Goal: Task Accomplishment & Management: Manage account settings

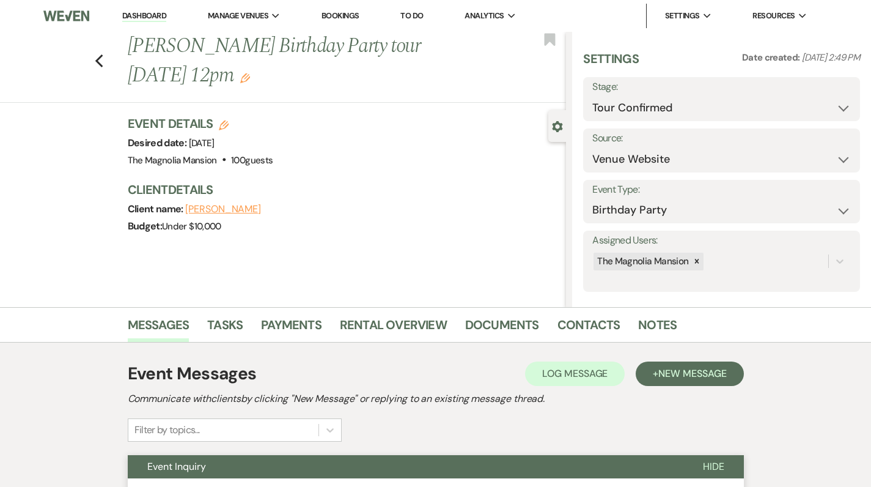
select select "4"
select select "5"
select select "4"
click at [101, 61] on use "button" at bounding box center [99, 60] width 8 height 13
select select "4"
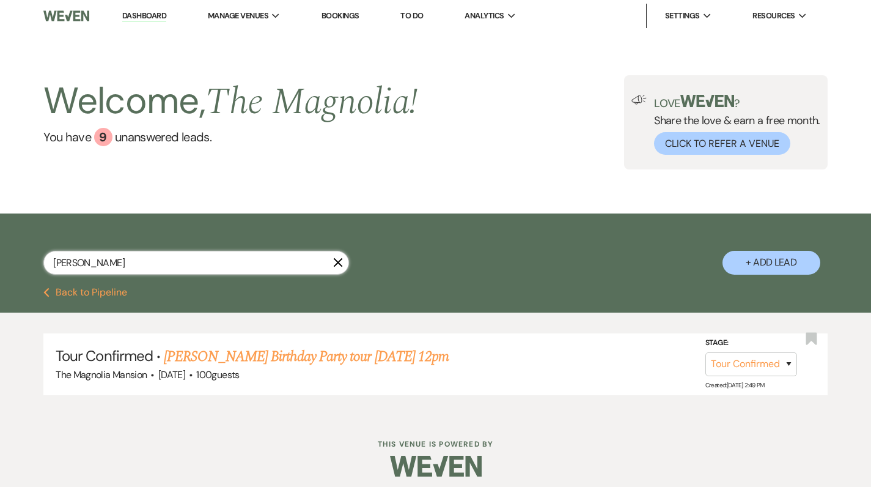
click at [94, 265] on input "[PERSON_NAME]" at bounding box center [196, 263] width 306 height 24
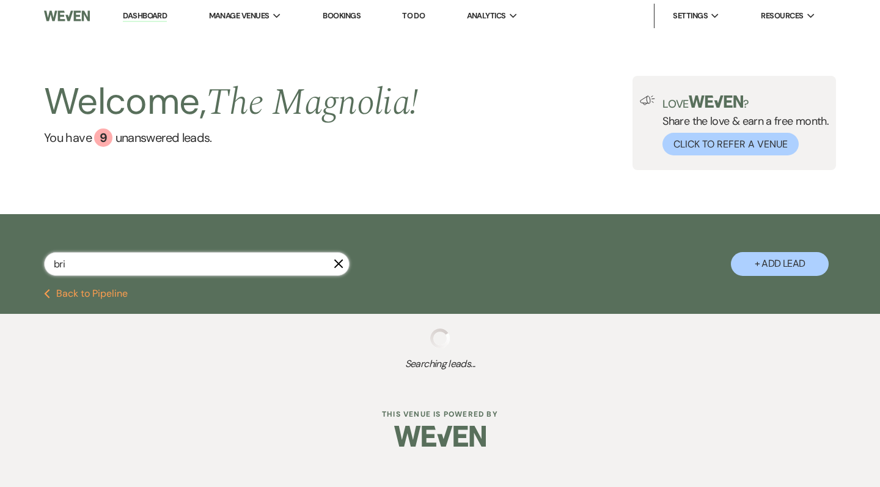
type input "brie"
select select "4"
select select "2"
select select "8"
select select "6"
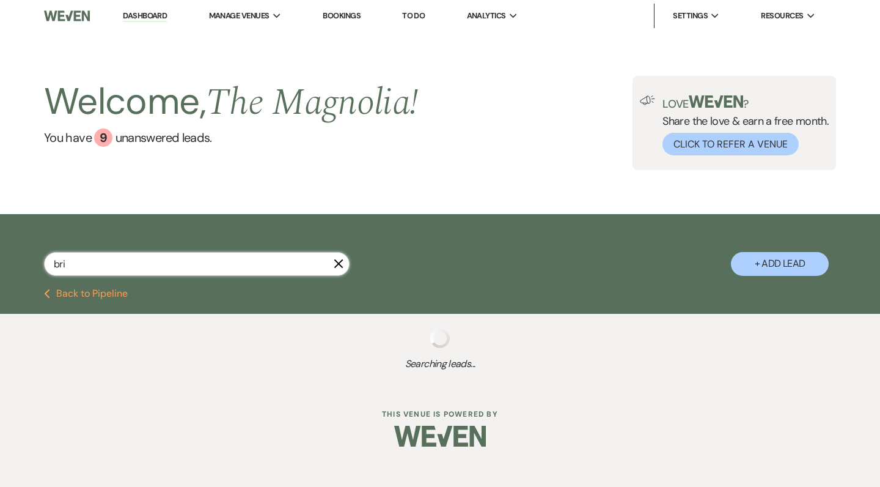
select select "8"
select select "6"
select select "4"
select select "5"
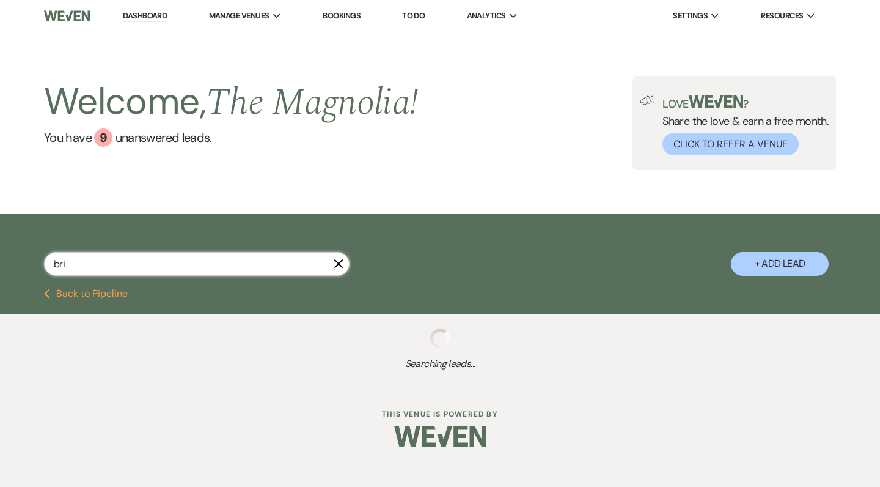
select select "8"
select select "3"
select select "8"
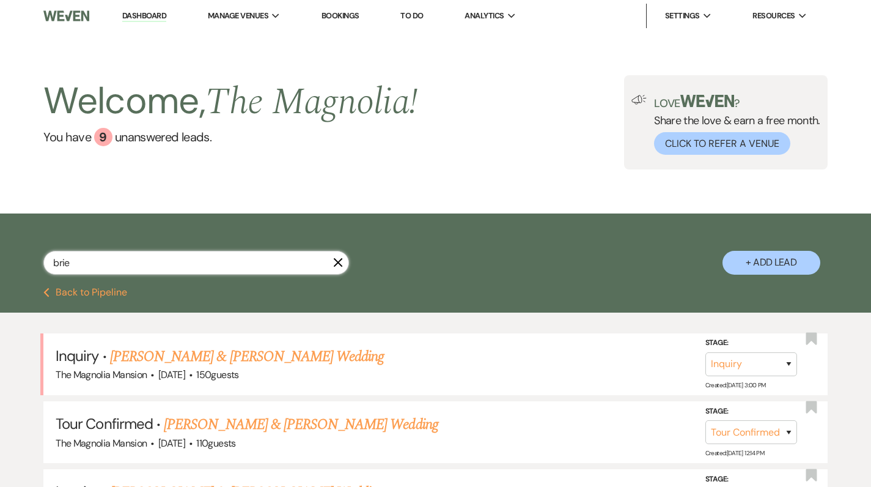
type input "brie"
select select "4"
select select "2"
select select "8"
select select "3"
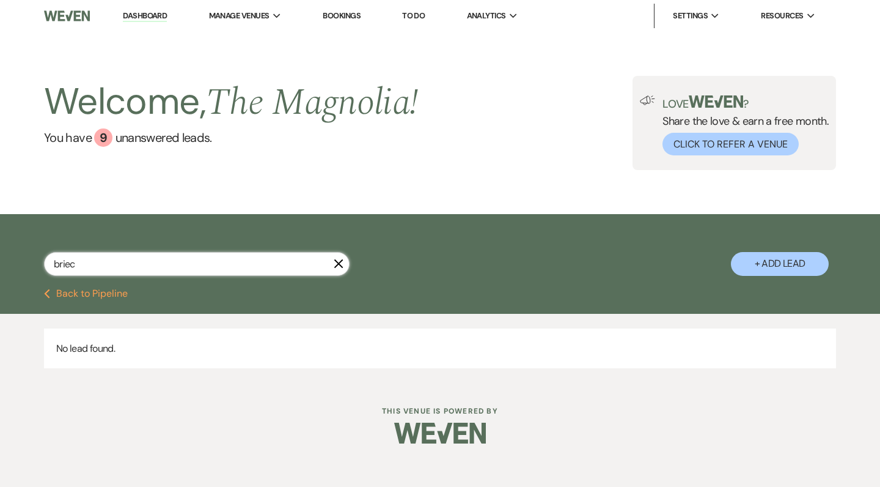
type input "brie"
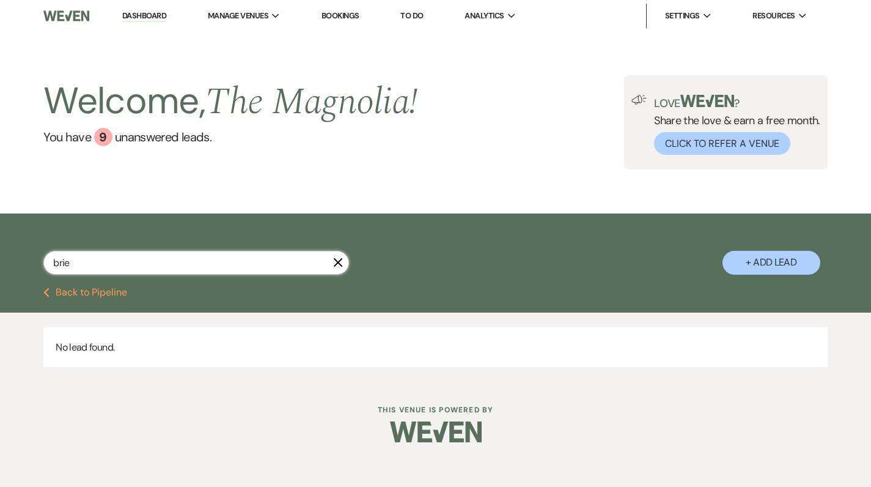
select select "4"
select select "2"
select select "8"
select select "3"
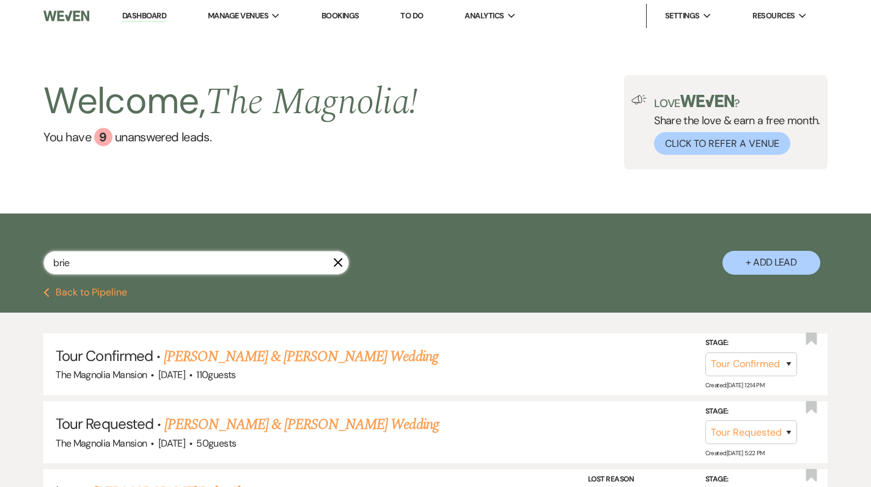
type input "[PERSON_NAME]"
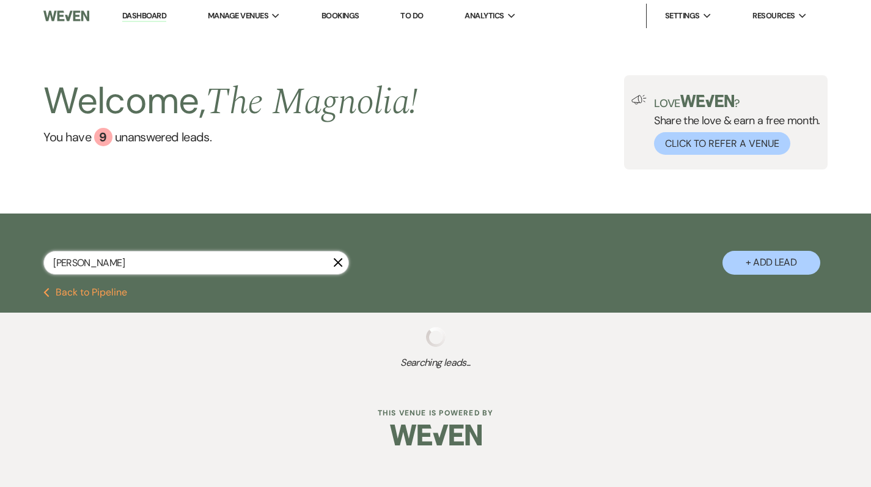
select select "4"
select select "8"
select select "6"
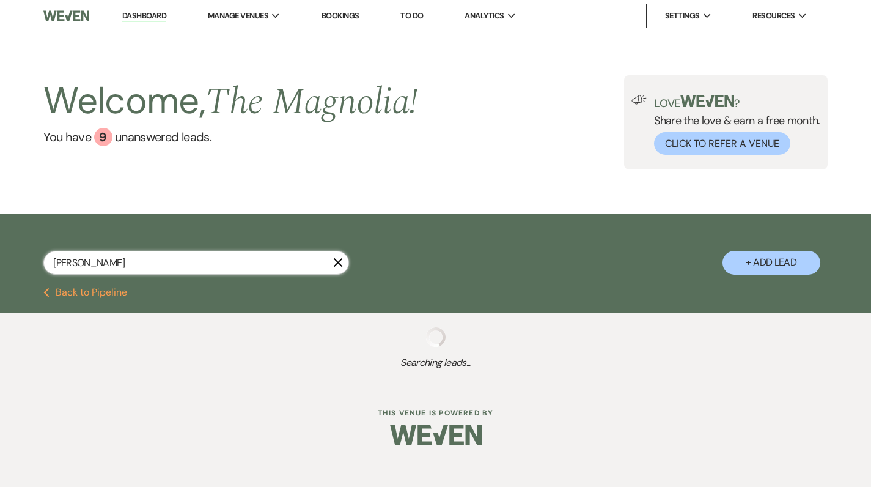
select select "2"
select select "8"
select select "6"
select select "8"
select select "6"
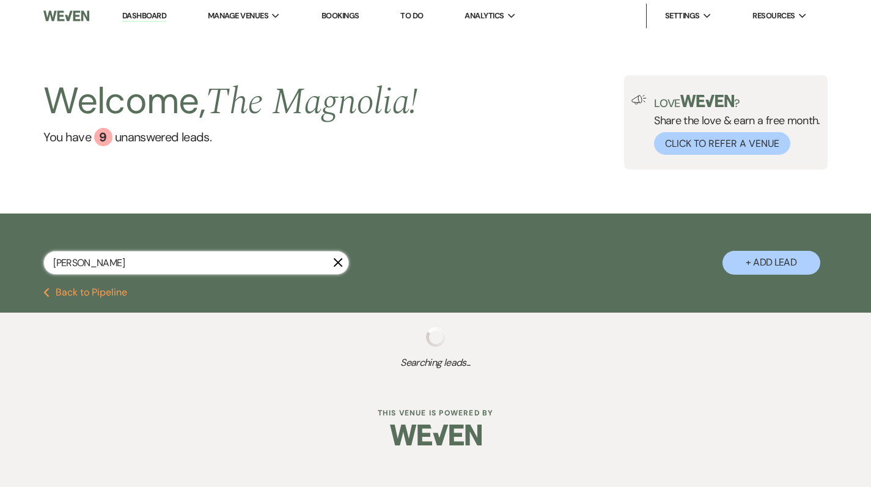
select select "8"
select select "6"
select select "8"
select select "2"
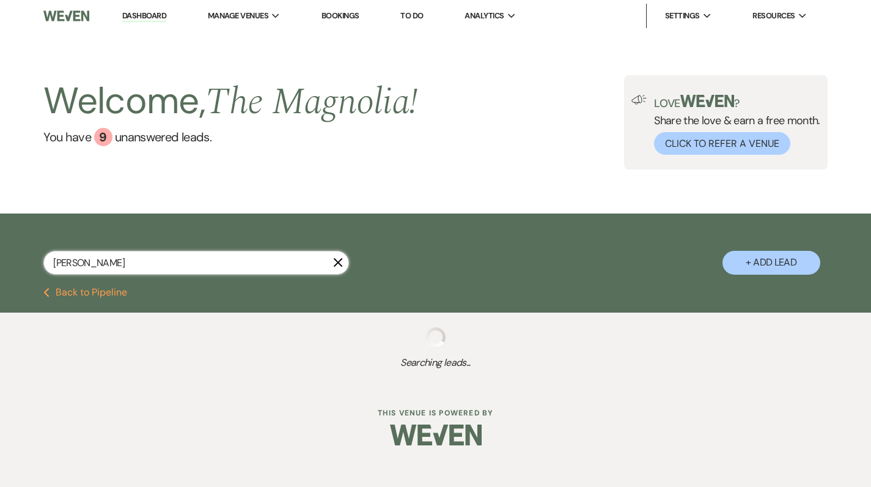
select select "8"
select select "6"
select select "8"
select select "4"
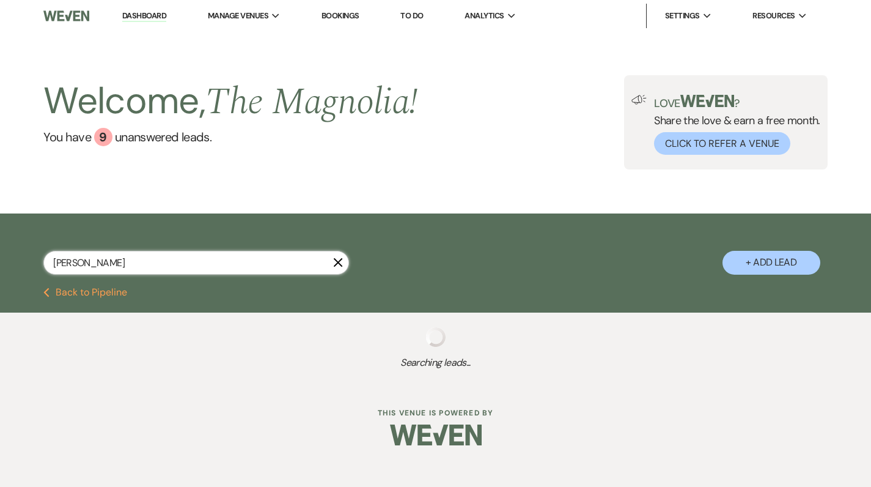
select select "9"
select select "5"
select select "8"
select select "1"
select select "2"
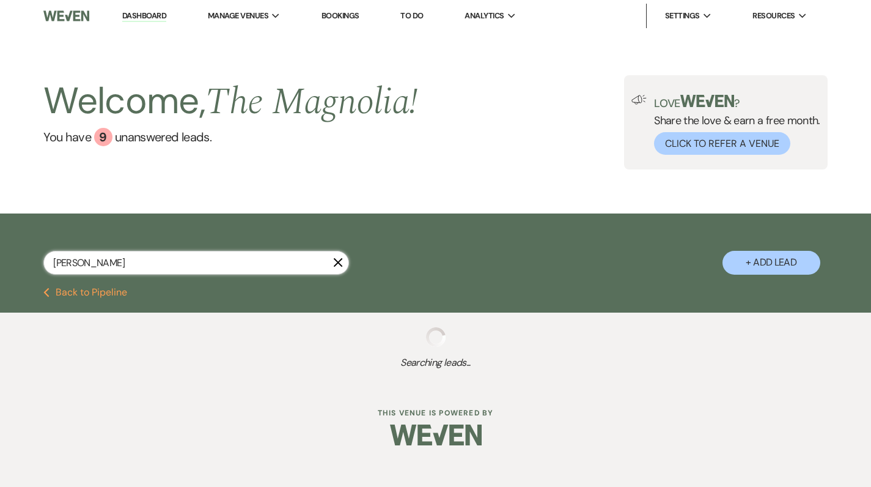
select select "4"
select select "8"
select select "6"
select select "8"
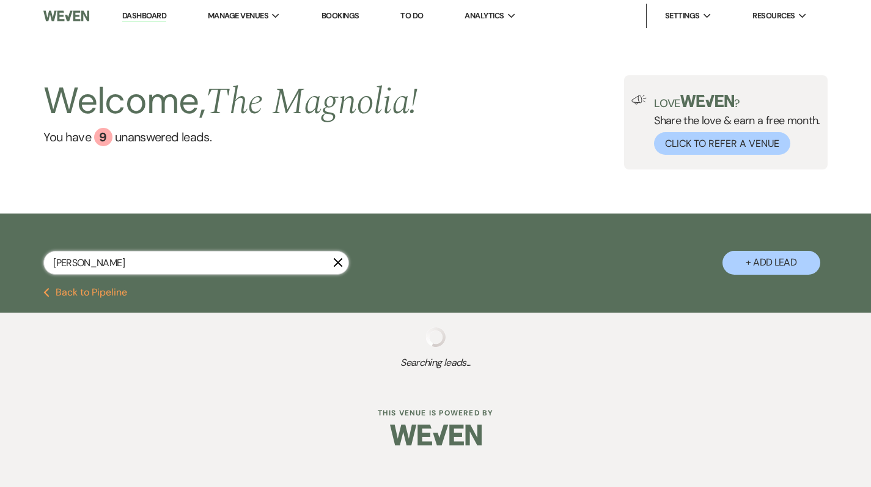
select select "6"
select select "8"
select select "3"
select select "9"
select select "8"
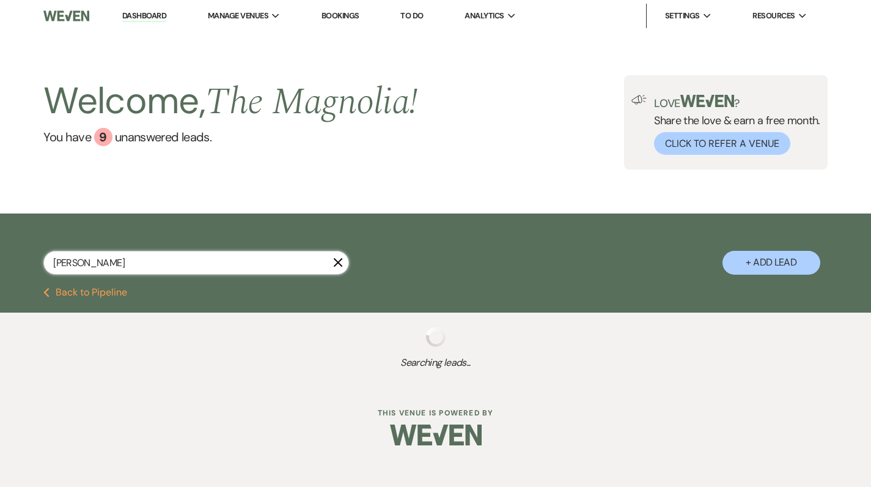
select select "8"
select select "6"
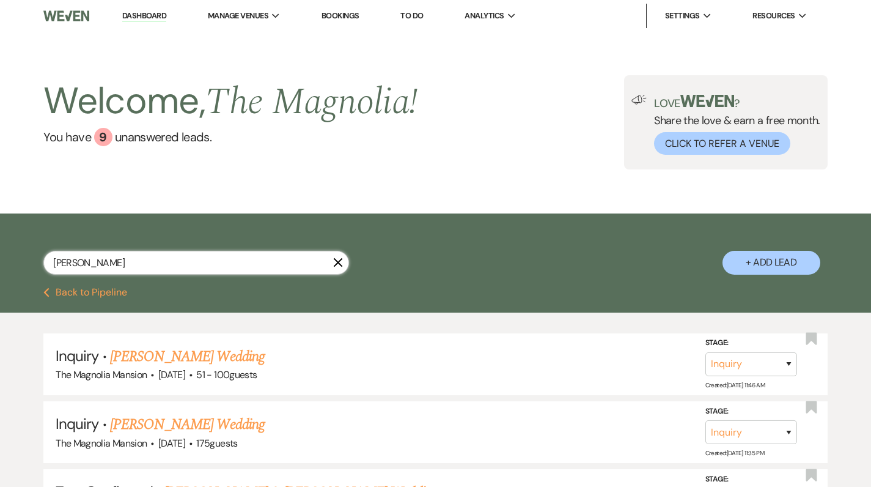
type input "brie cr"
select select "4"
select select "2"
select select "4"
select select "8"
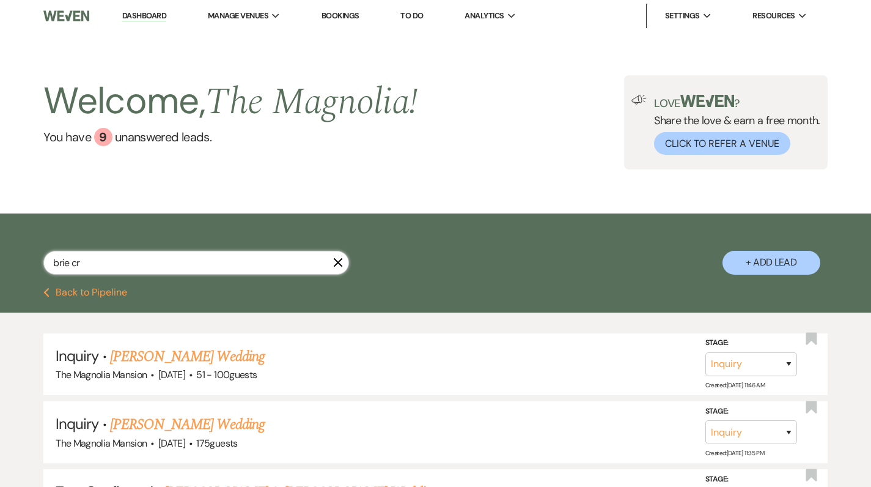
select select "3"
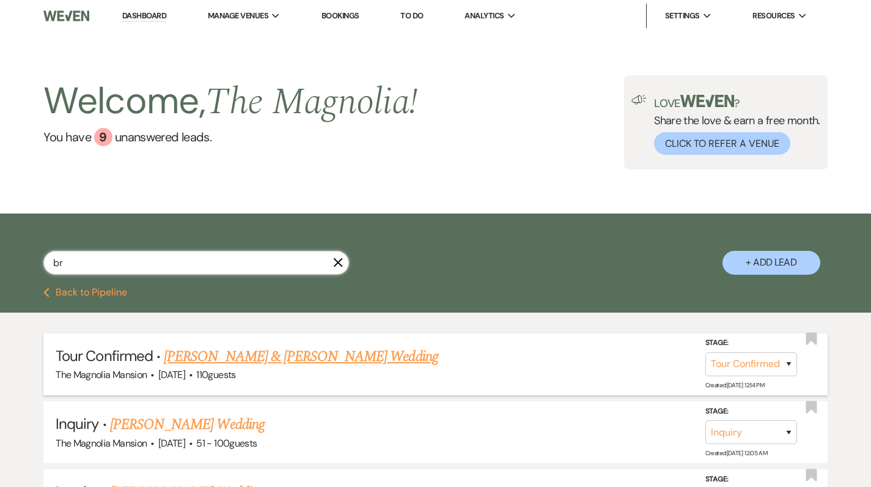
type input "b"
type input "cr"
select select "4"
select select "8"
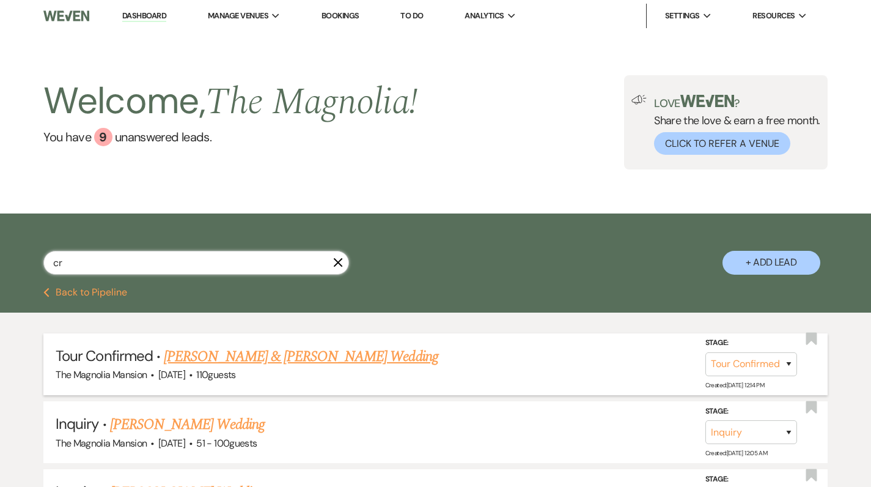
select select "6"
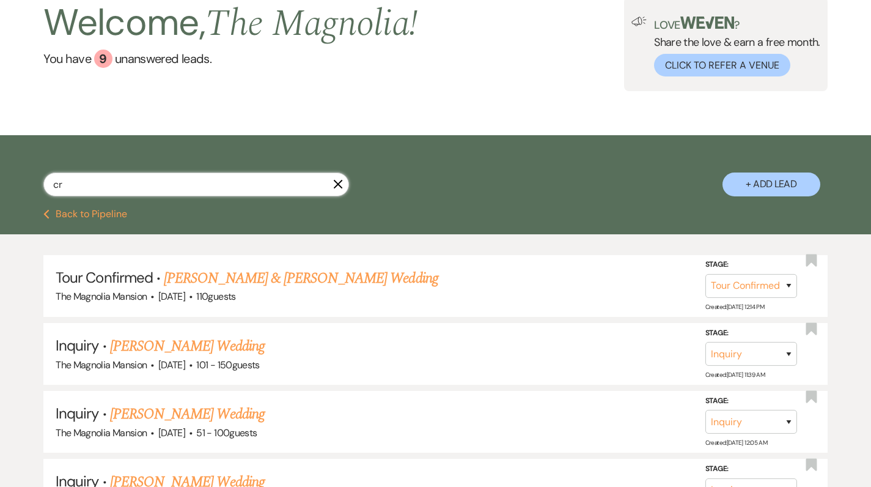
scroll to position [83, 0]
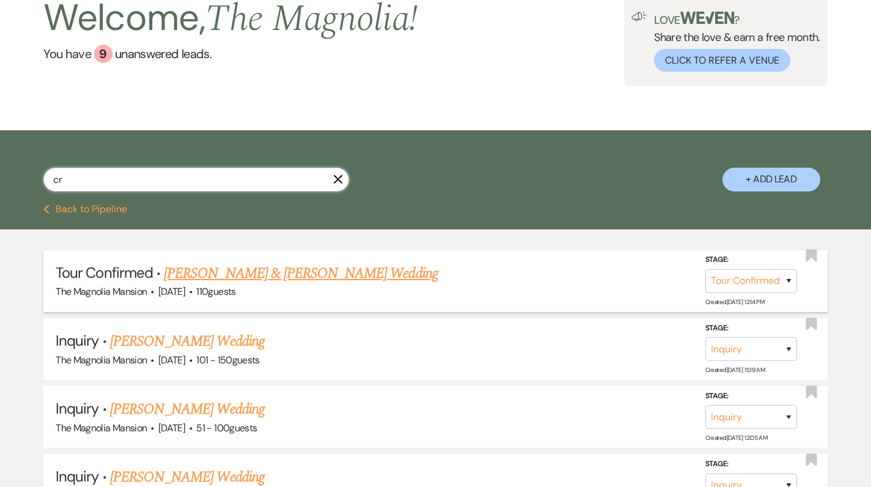
type input "cr"
click at [249, 277] on link "[PERSON_NAME] & [PERSON_NAME] Wedding" at bounding box center [301, 273] width 274 height 22
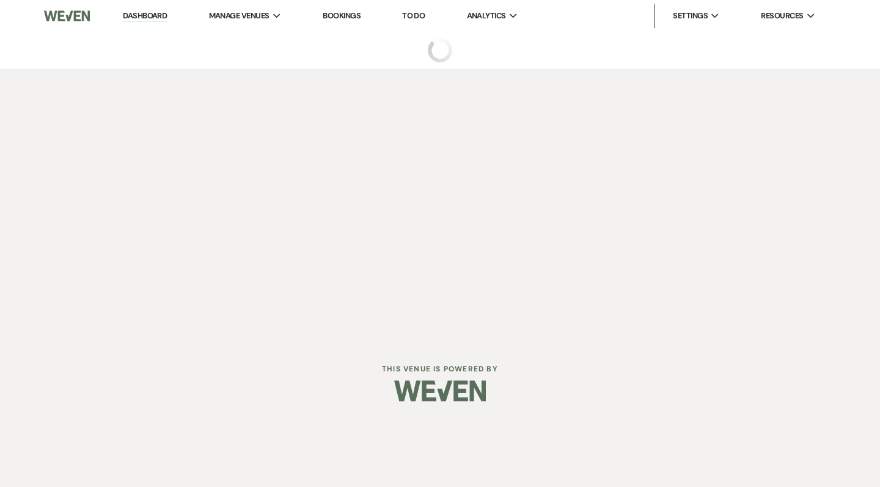
select select "4"
select select "5"
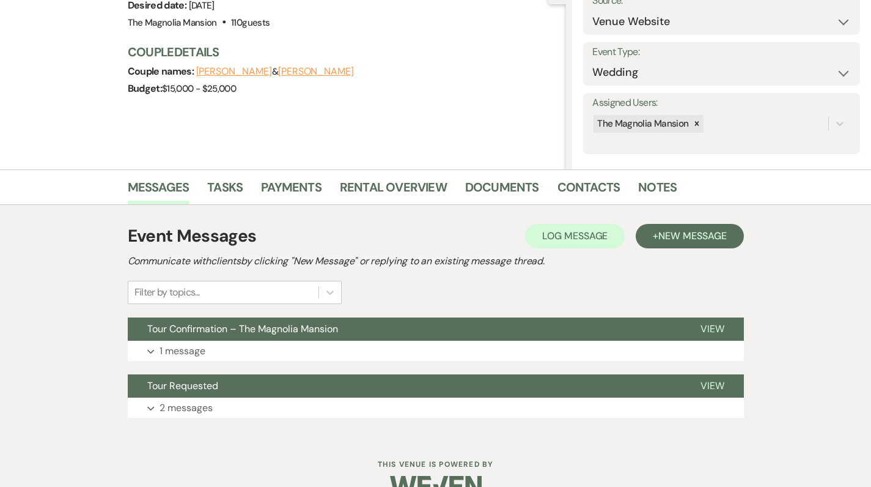
scroll to position [149, 0]
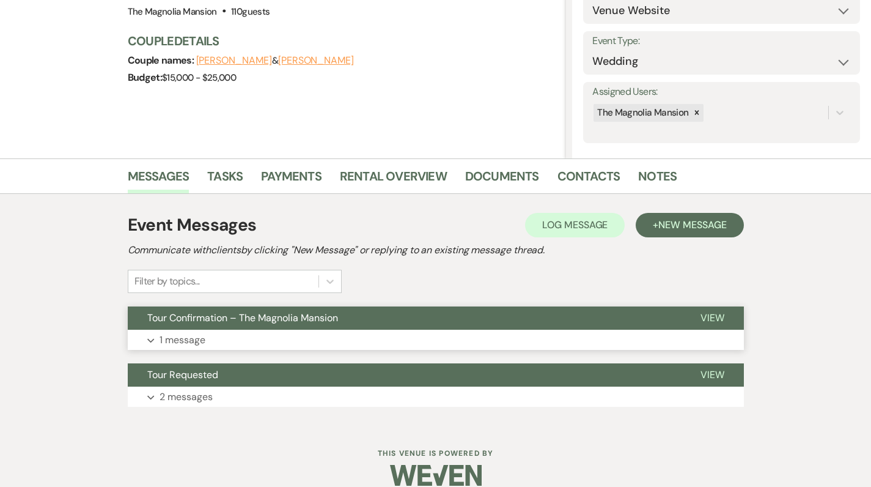
click at [166, 342] on p "1 message" at bounding box center [183, 340] width 46 height 16
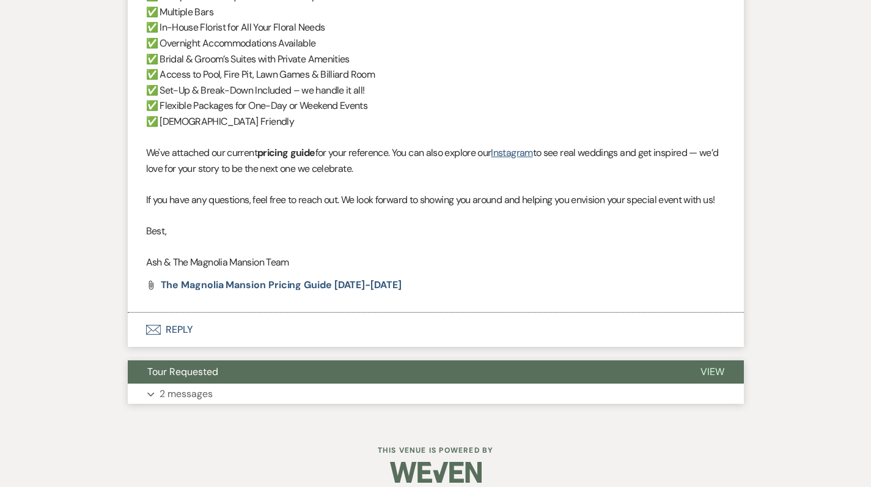
scroll to position [830, 0]
click at [197, 386] on p "2 messages" at bounding box center [186, 394] width 53 height 16
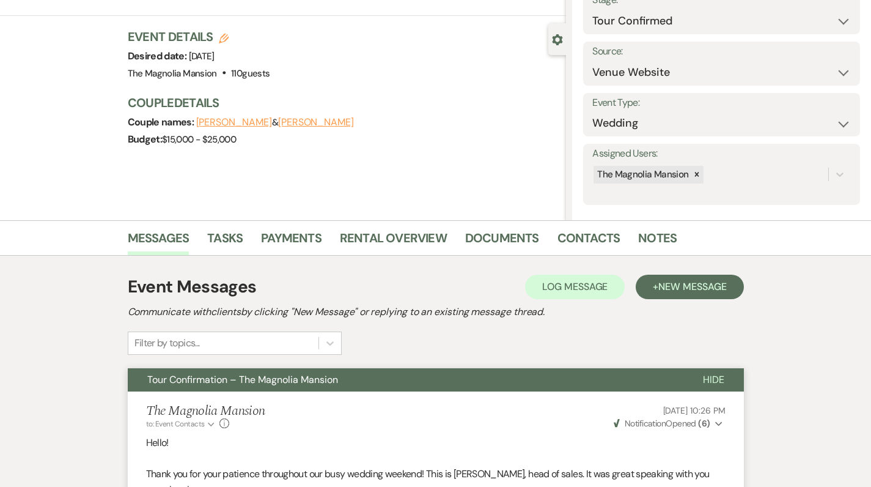
scroll to position [94, 0]
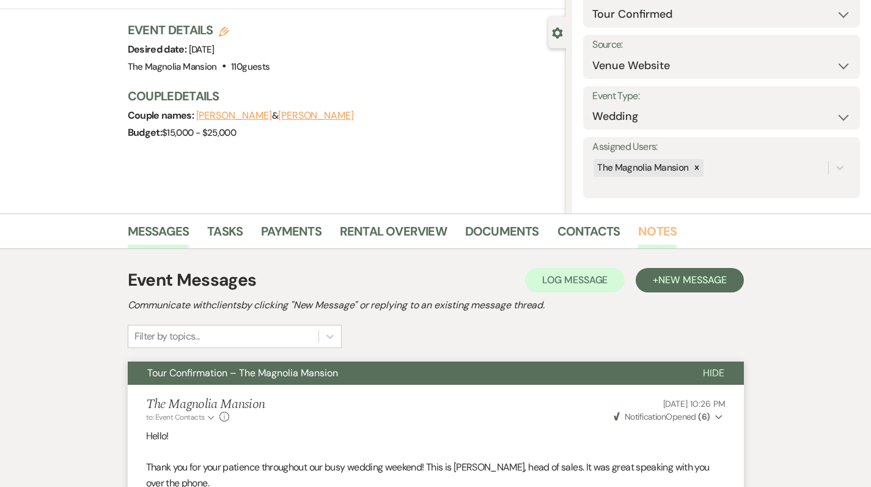
click at [655, 232] on link "Notes" at bounding box center [657, 234] width 39 height 27
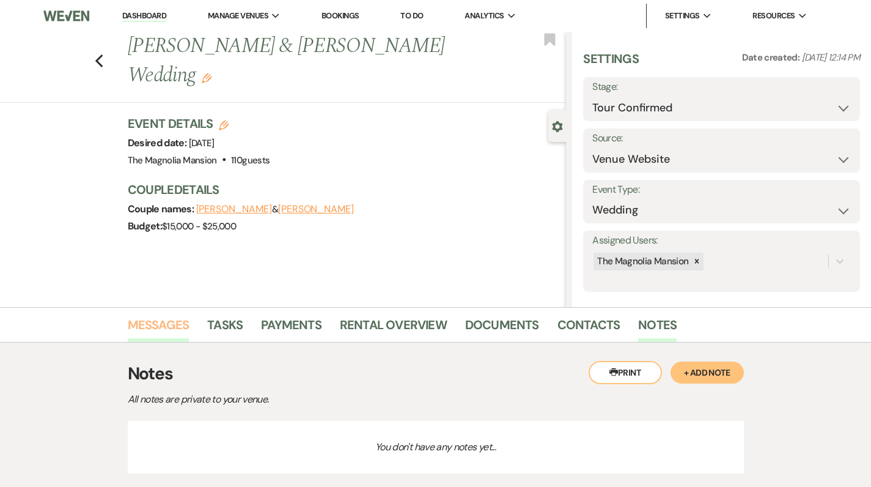
click at [169, 326] on link "Messages" at bounding box center [159, 328] width 62 height 27
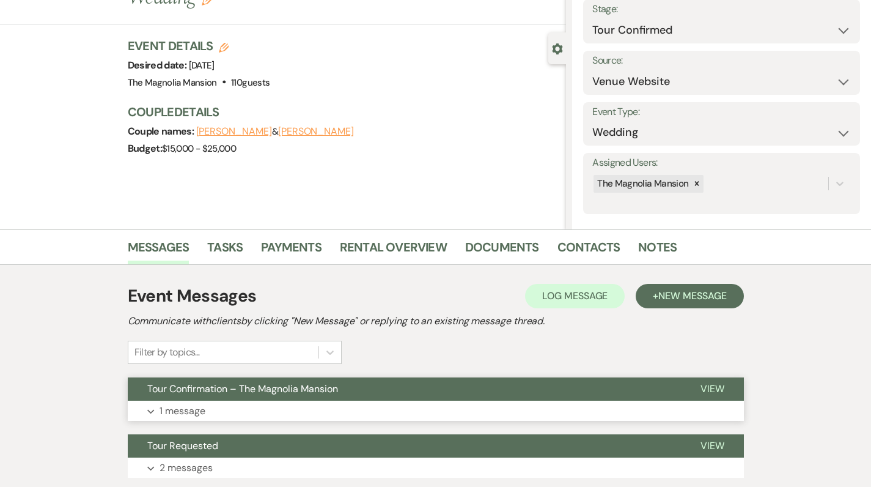
scroll to position [76, 0]
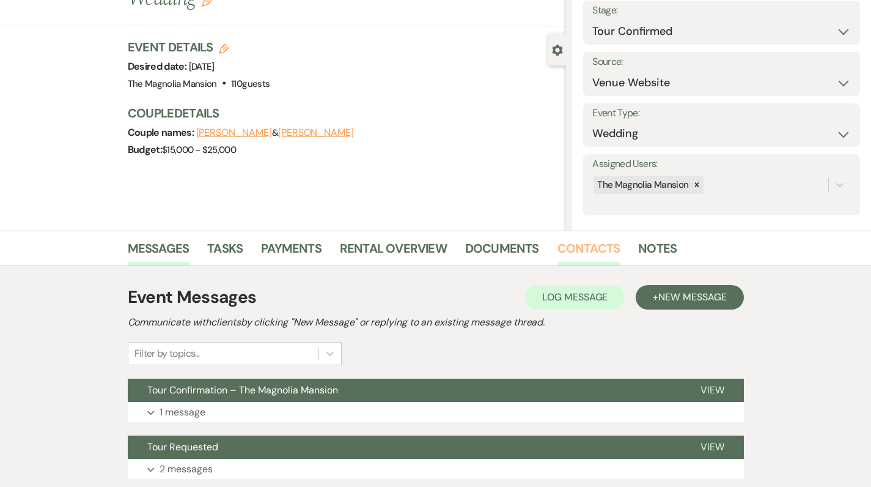
click at [586, 255] on link "Contacts" at bounding box center [589, 251] width 63 height 27
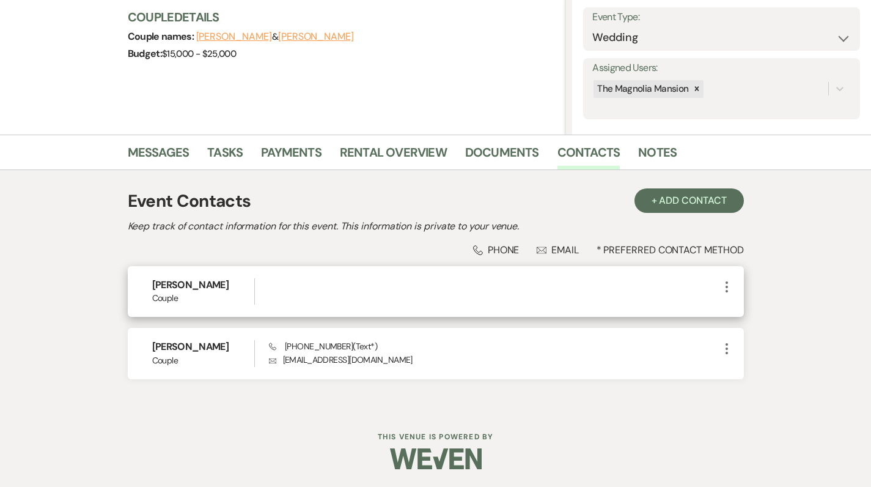
scroll to position [172, 0]
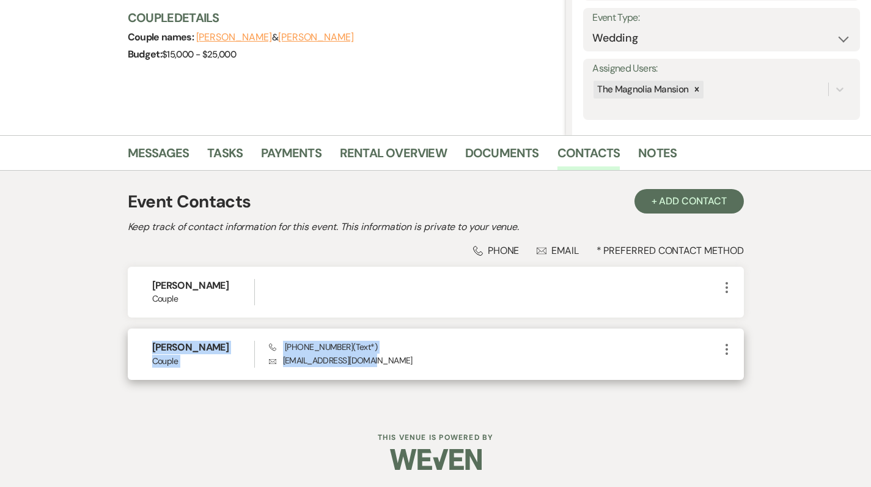
drag, startPoint x: 142, startPoint y: 339, endPoint x: 408, endPoint y: 378, distance: 268.8
click at [408, 378] on div "[PERSON_NAME] Couple Phone [PHONE_NUMBER] (Text*) Envelope [EMAIL_ADDRESS][DOMA…" at bounding box center [436, 353] width 616 height 51
copy div "[PERSON_NAME] Couple Phone [PHONE_NUMBER] (Text*) Envelope [EMAIL_ADDRESS][DOMA…"
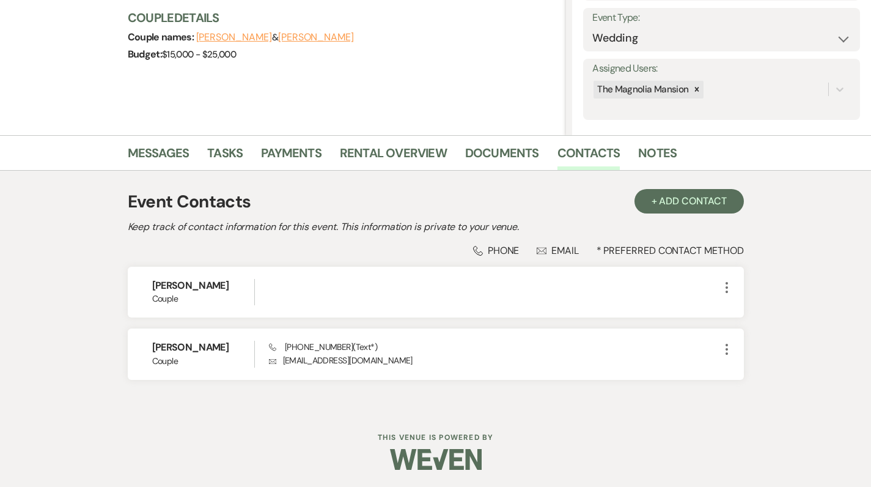
click at [554, 404] on div "Event Contacts + Add Contact Keep track of contact information for this event. …" at bounding box center [435, 290] width 697 height 238
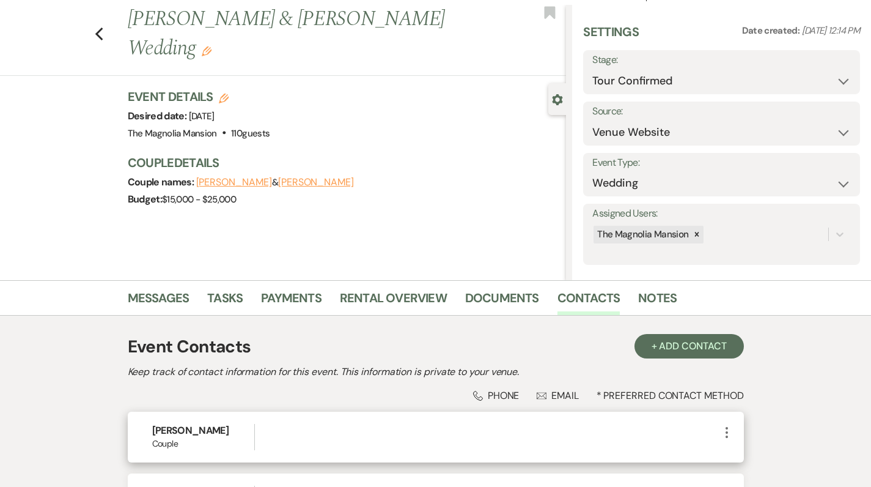
scroll to position [0, 0]
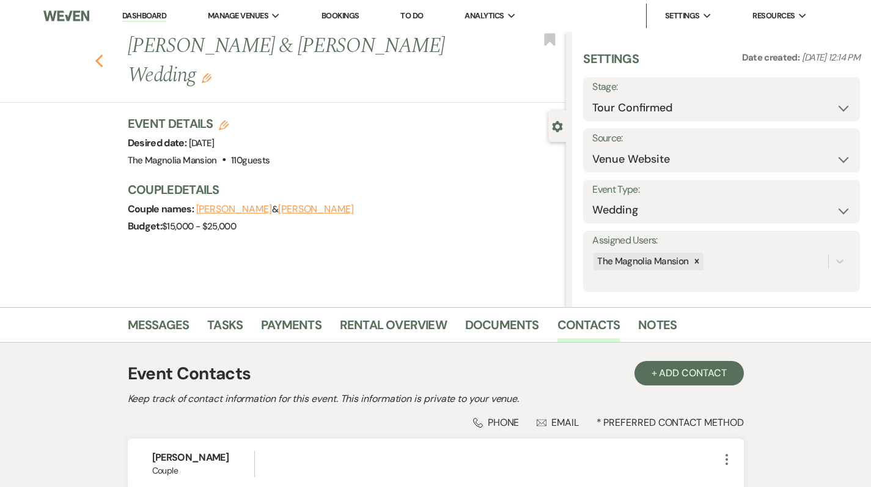
click at [102, 63] on use "button" at bounding box center [99, 60] width 8 height 13
select select "4"
select select "8"
select select "6"
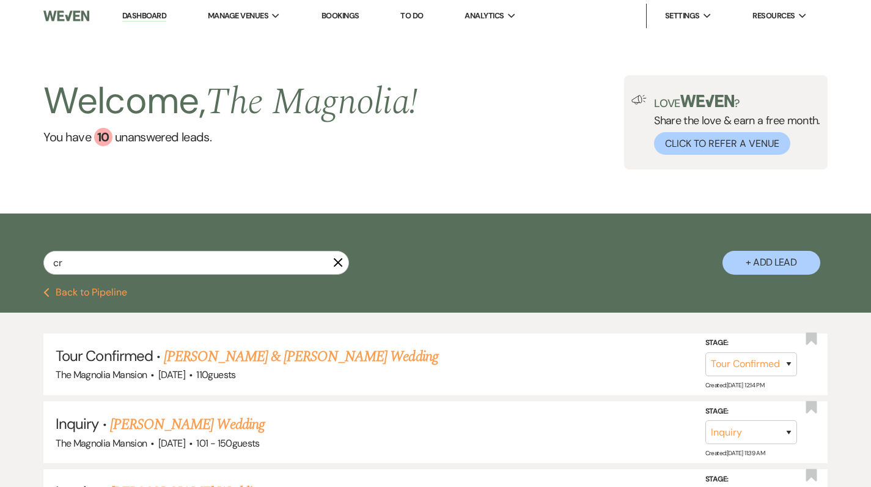
click at [146, 17] on link "Dashboard" at bounding box center [144, 16] width 44 height 12
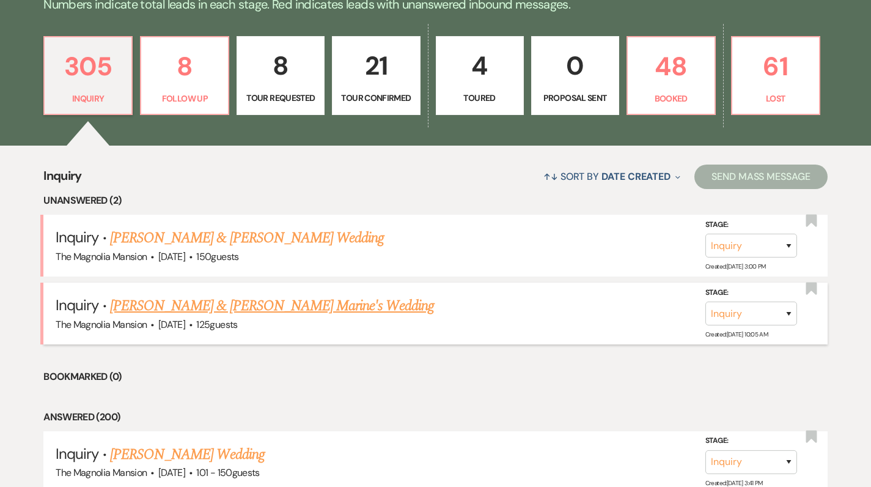
scroll to position [326, 0]
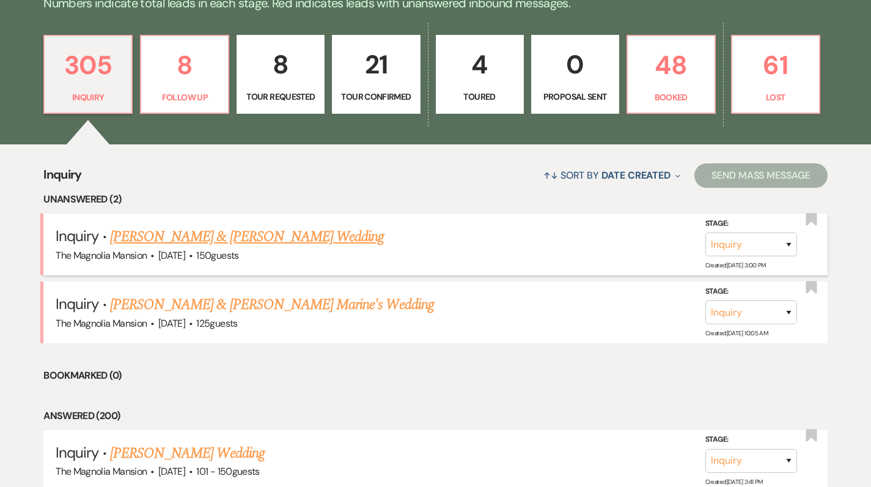
click at [191, 241] on link "[PERSON_NAME] & [PERSON_NAME] Wedding" at bounding box center [247, 237] width 274 height 22
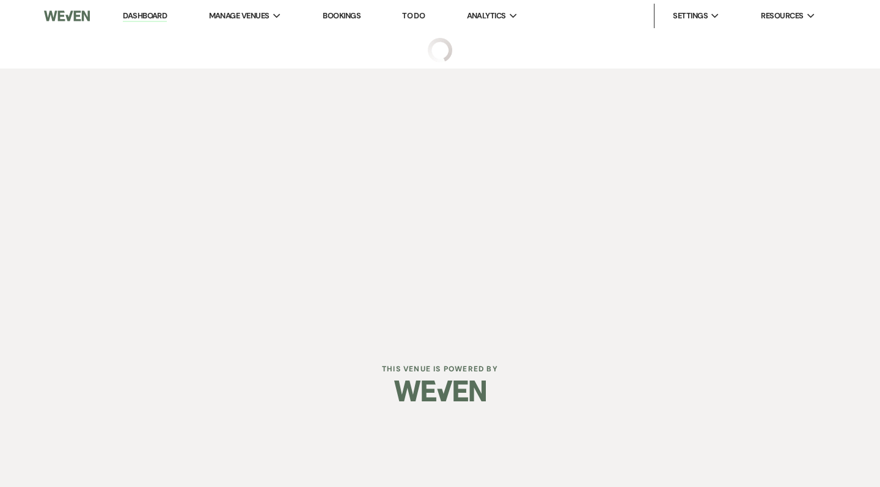
select select "5"
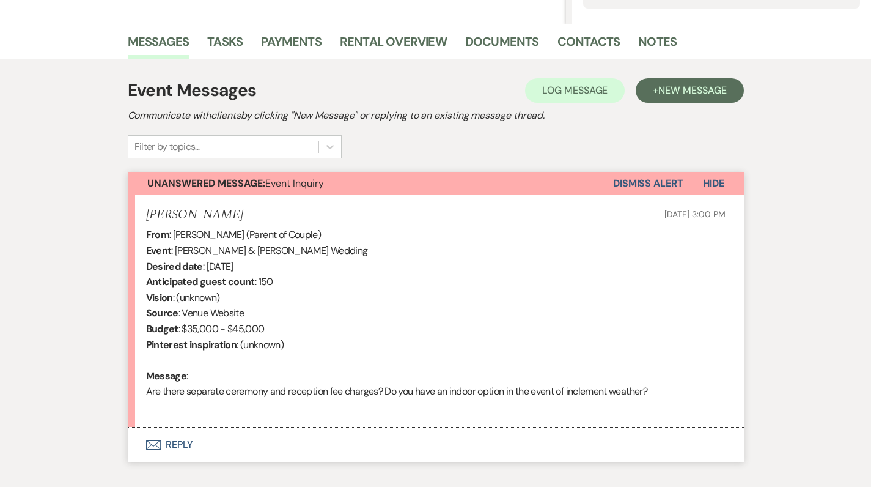
scroll to position [287, 0]
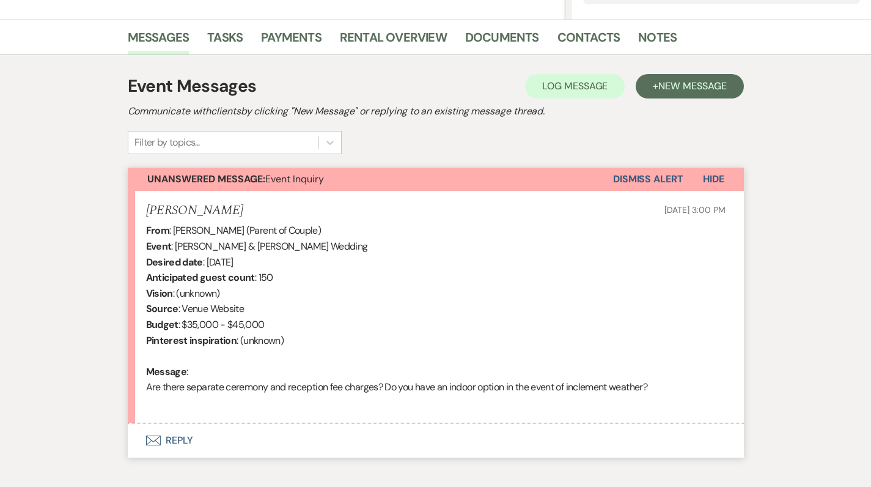
click at [166, 434] on button "Envelope Reply" at bounding box center [436, 440] width 616 height 34
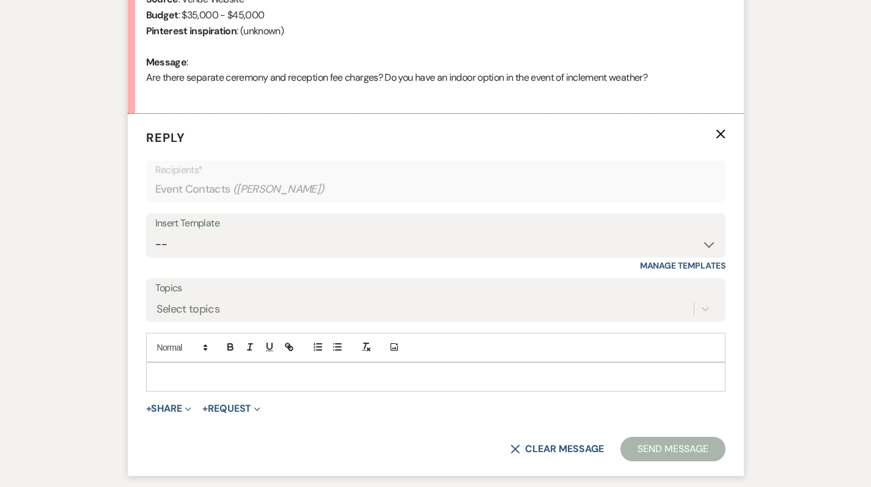
scroll to position [572, 0]
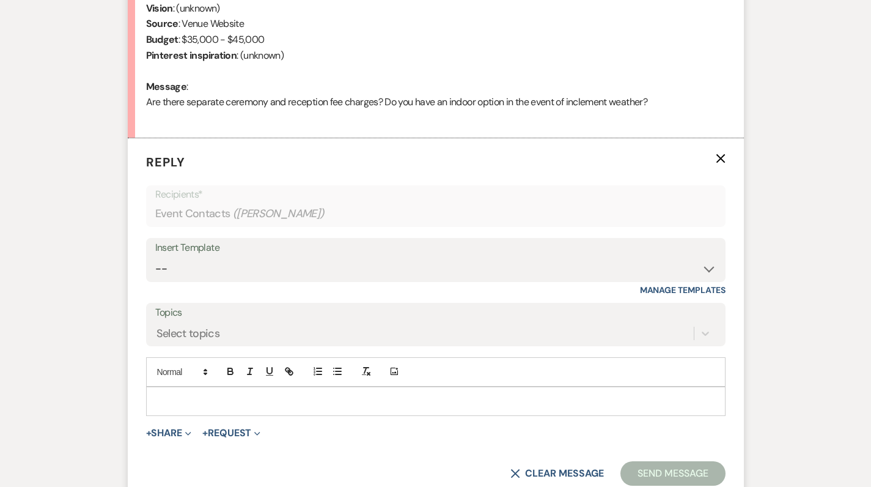
click at [187, 398] on p at bounding box center [436, 400] width 560 height 13
